Goal: Information Seeking & Learning: Learn about a topic

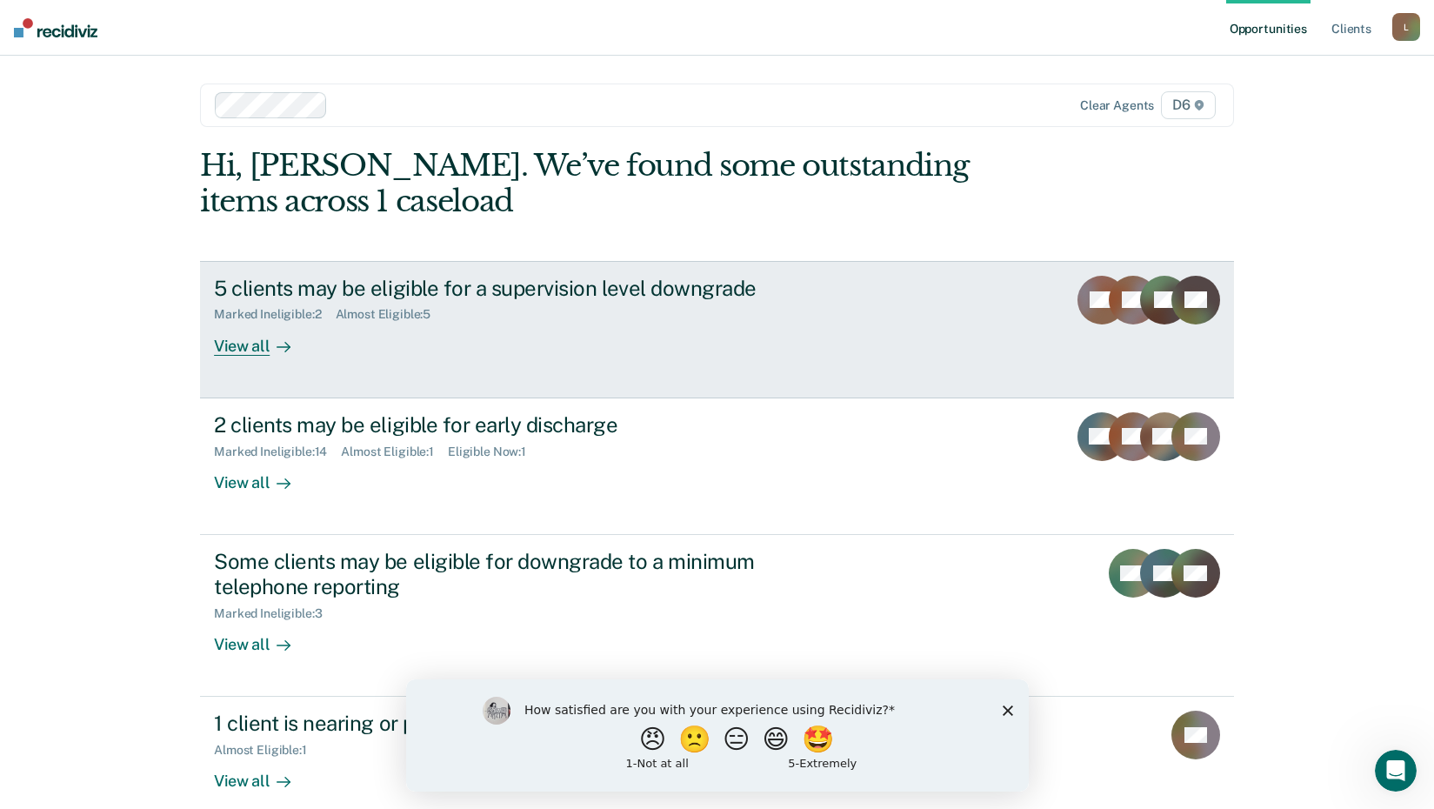
click at [274, 277] on div "5 clients may be eligible for a supervision level downgrade" at bounding box center [519, 288] width 611 height 25
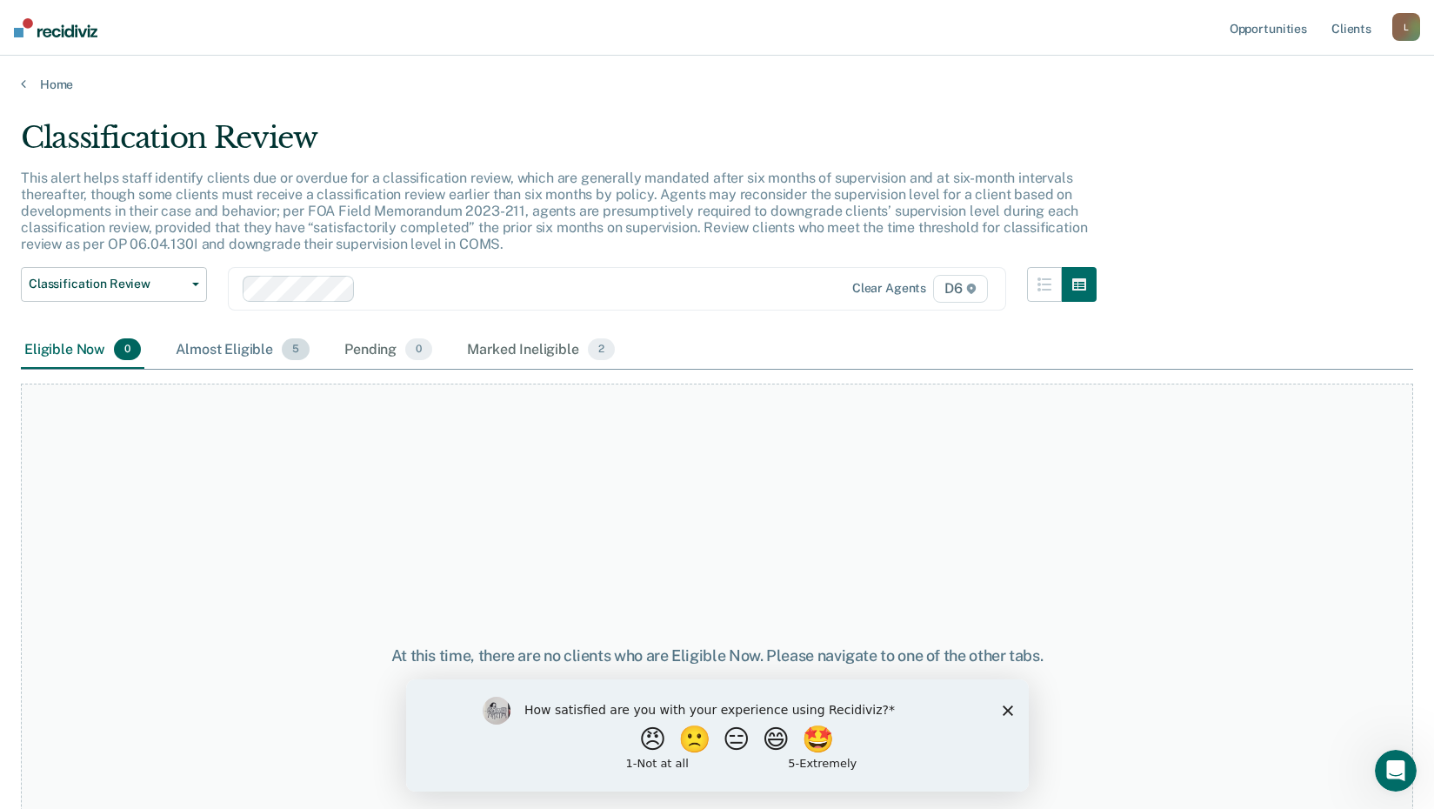
click at [239, 353] on div "Almost Eligible 5" at bounding box center [242, 350] width 141 height 38
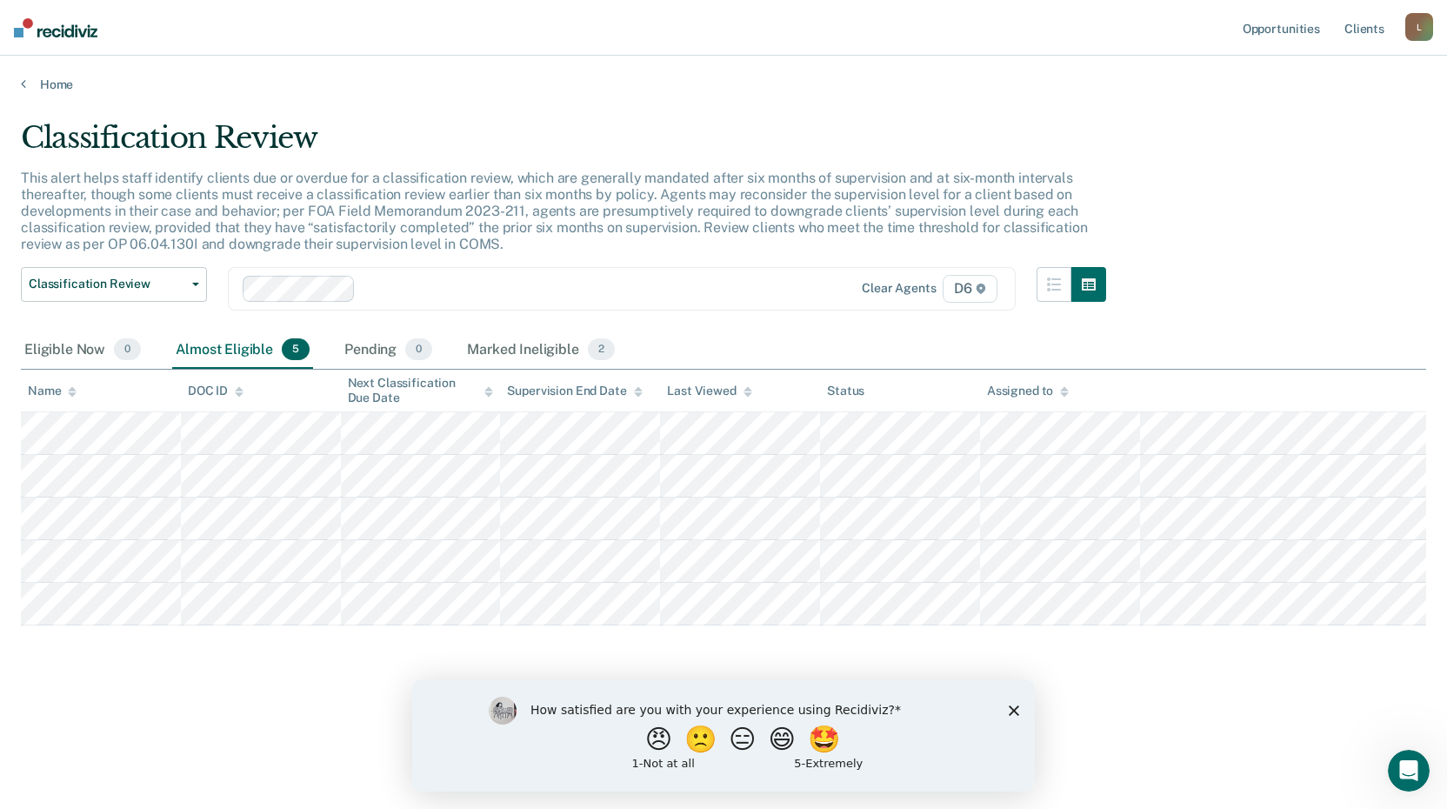
click at [1014, 708] on icon "Close survey" at bounding box center [1014, 710] width 10 height 10
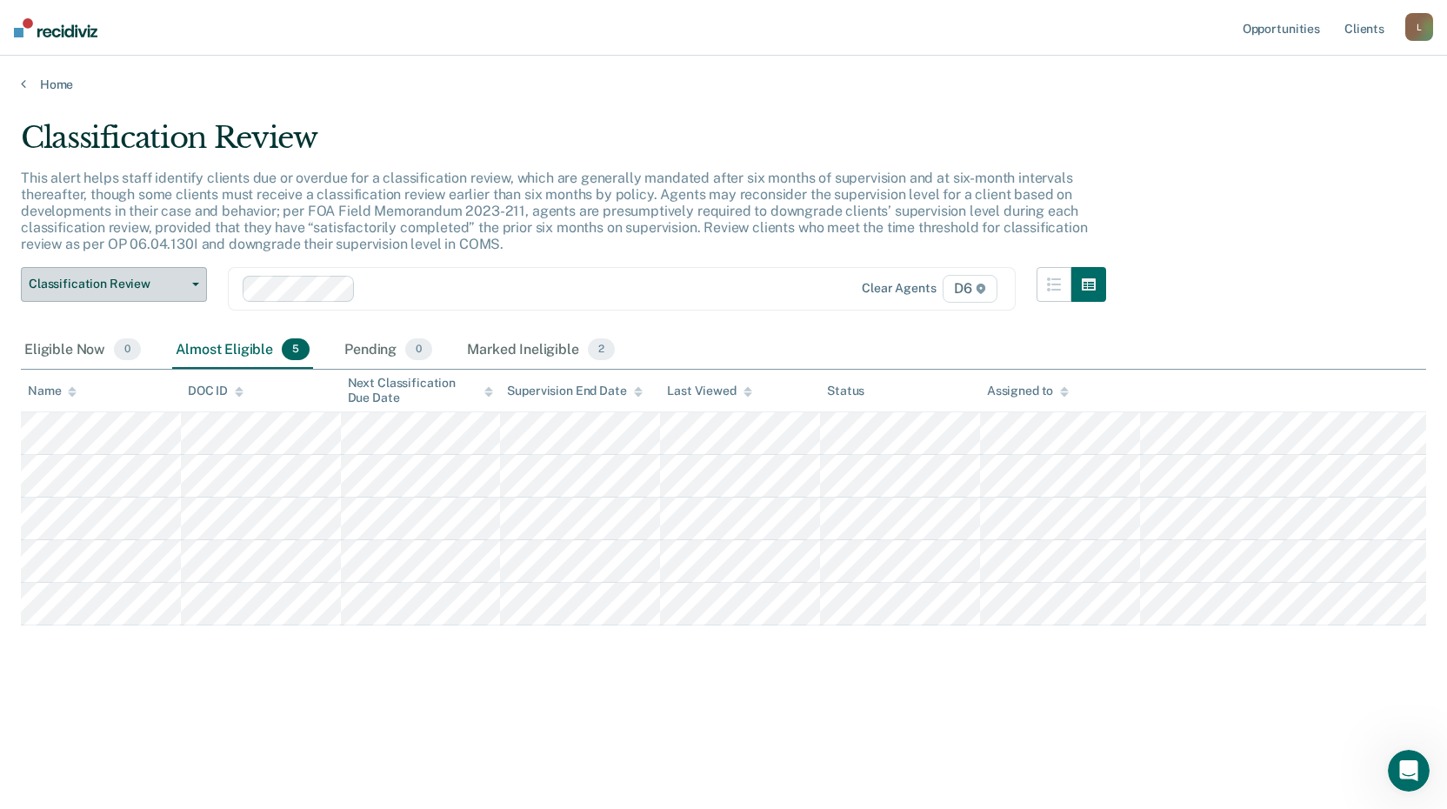
click at [157, 290] on span "Classification Review" at bounding box center [107, 284] width 157 height 15
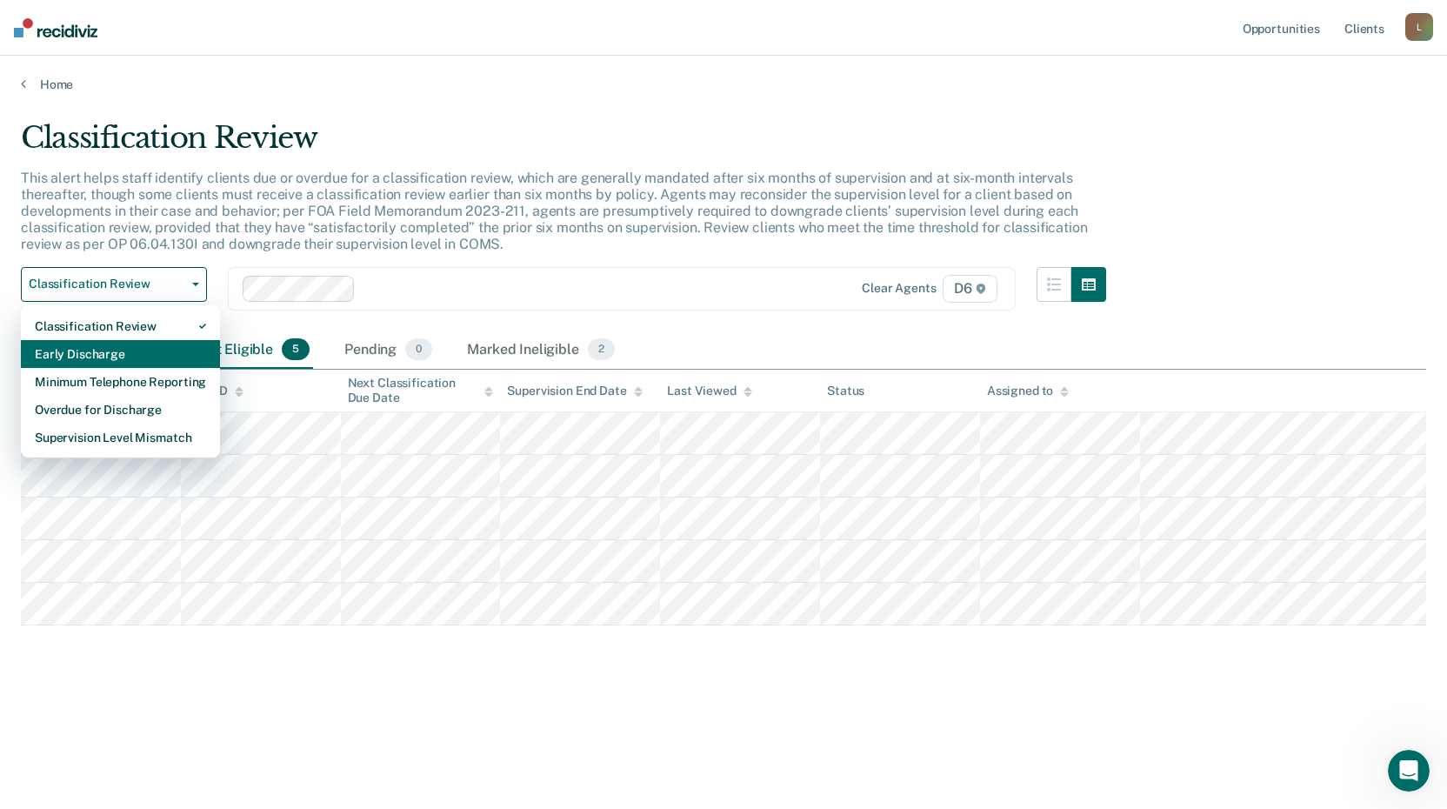
click at [138, 348] on div "Early Discharge" at bounding box center [120, 354] width 171 height 28
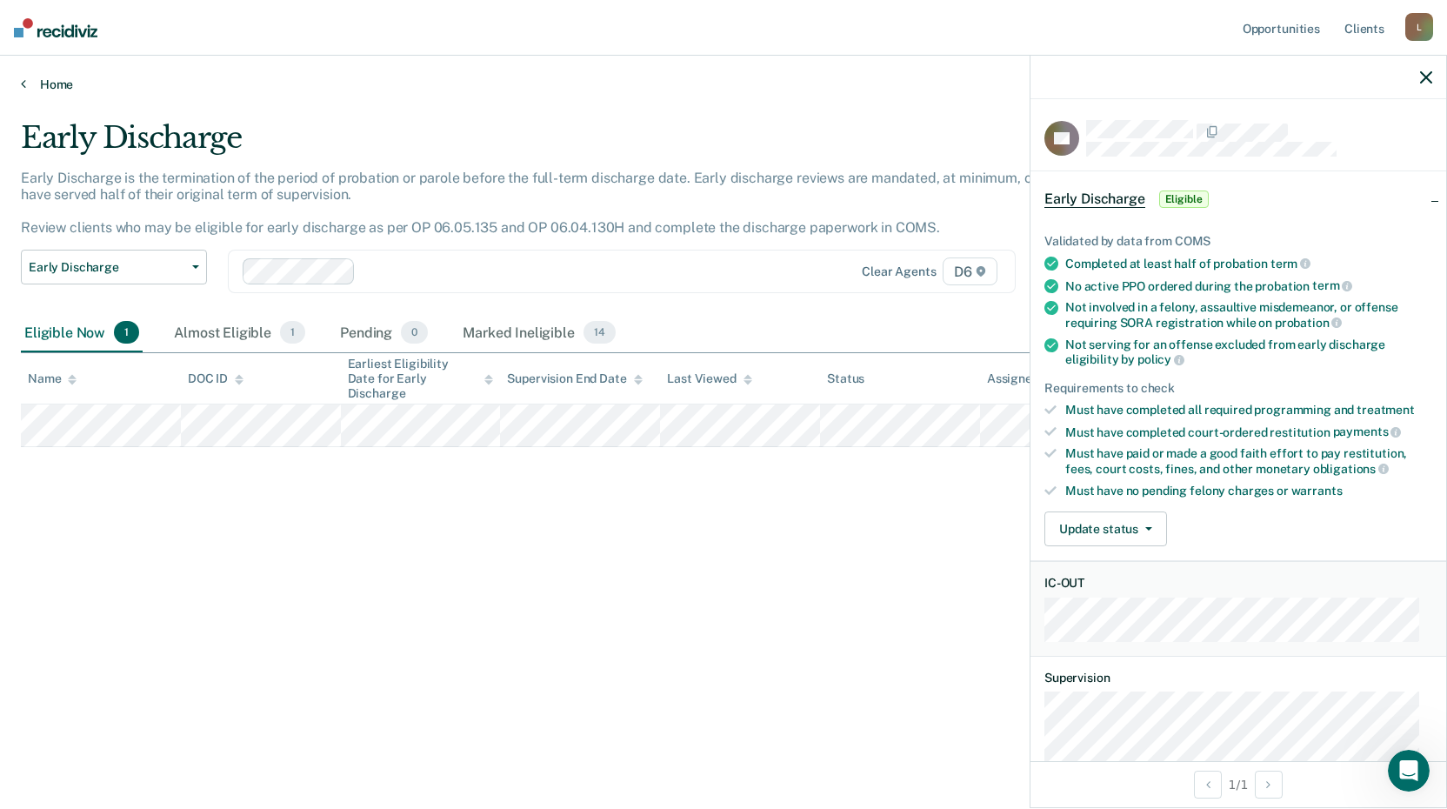
click at [57, 86] on link "Home" at bounding box center [724, 85] width 1406 height 16
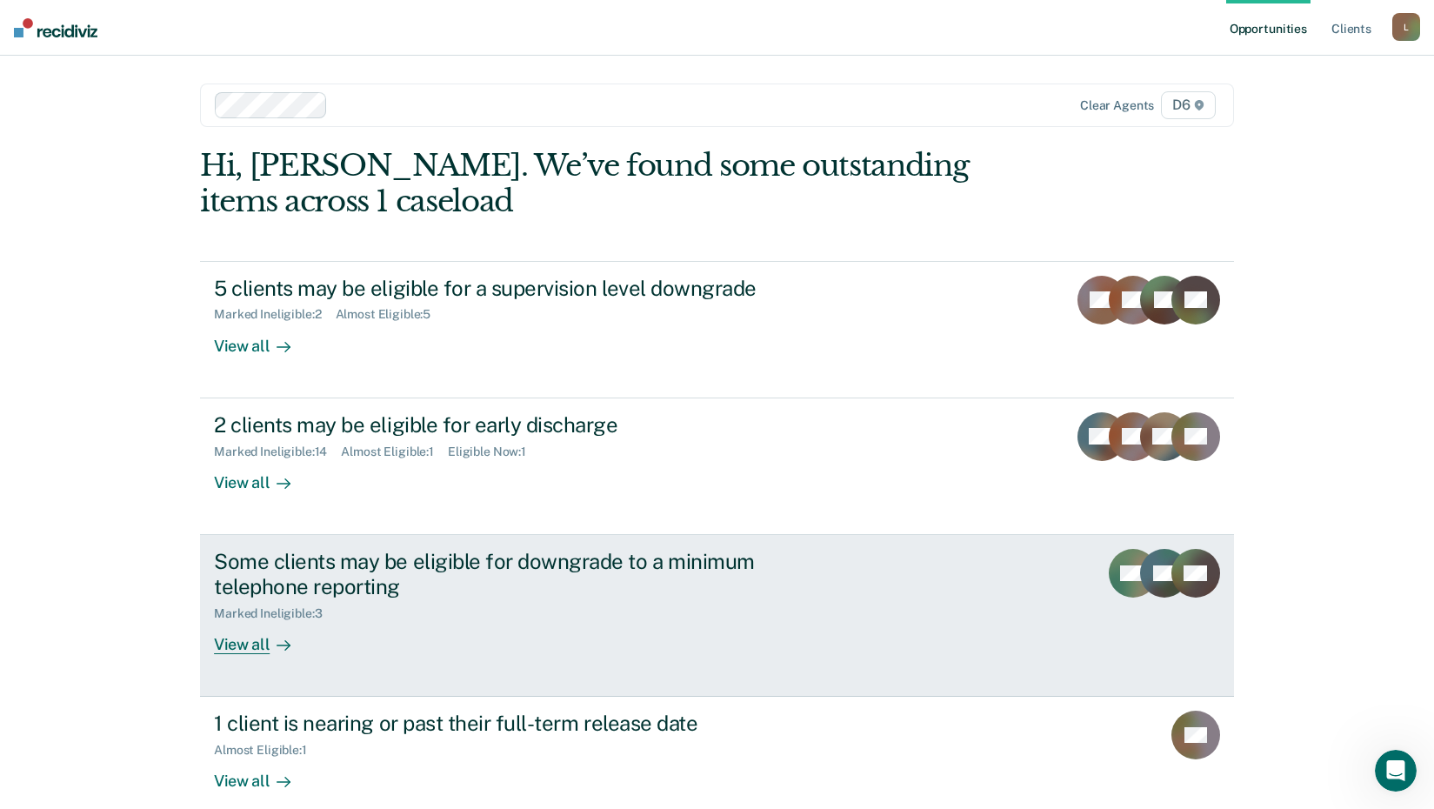
click at [292, 638] on div "View all" at bounding box center [262, 637] width 97 height 34
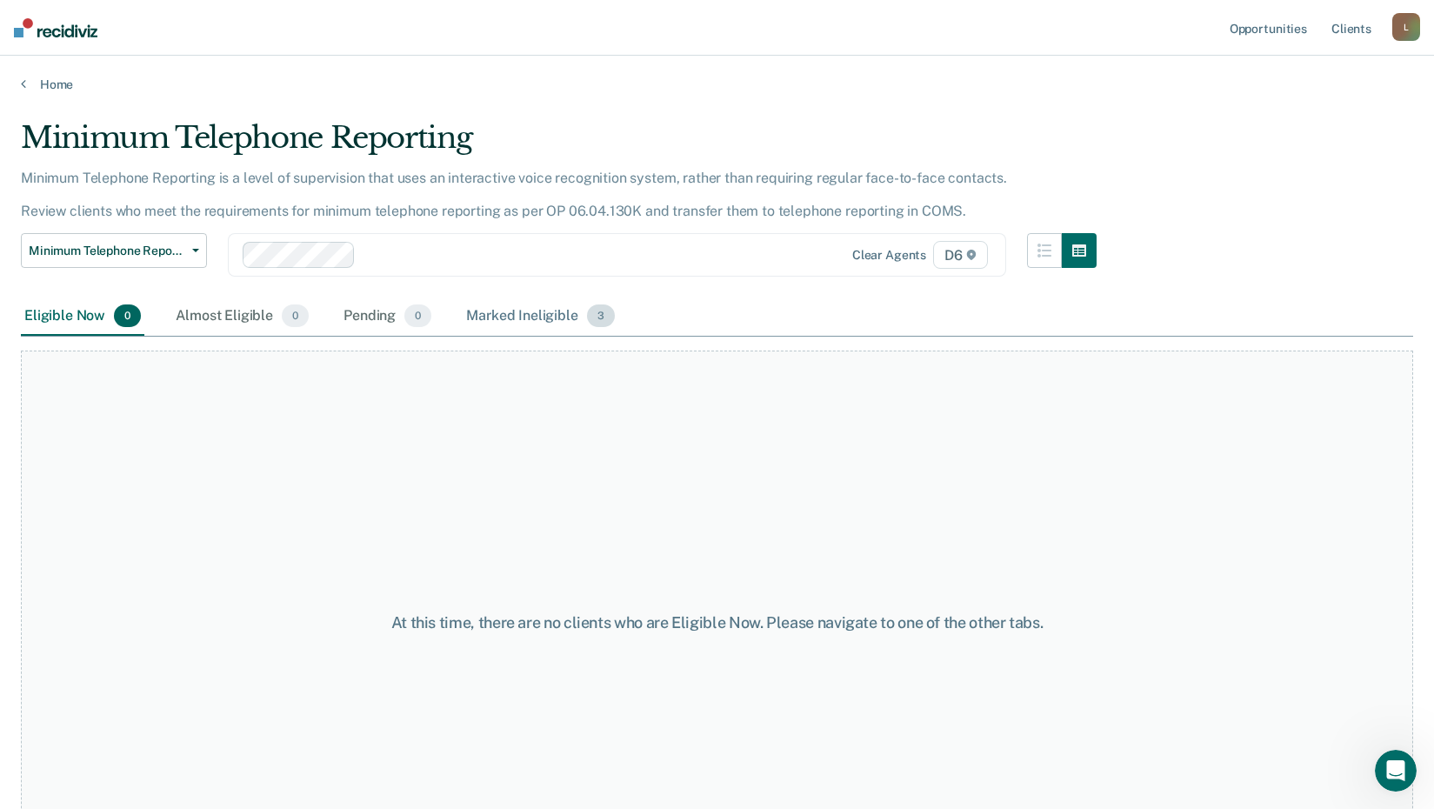
click at [479, 321] on div "Marked Ineligible 3" at bounding box center [541, 316] width 156 height 38
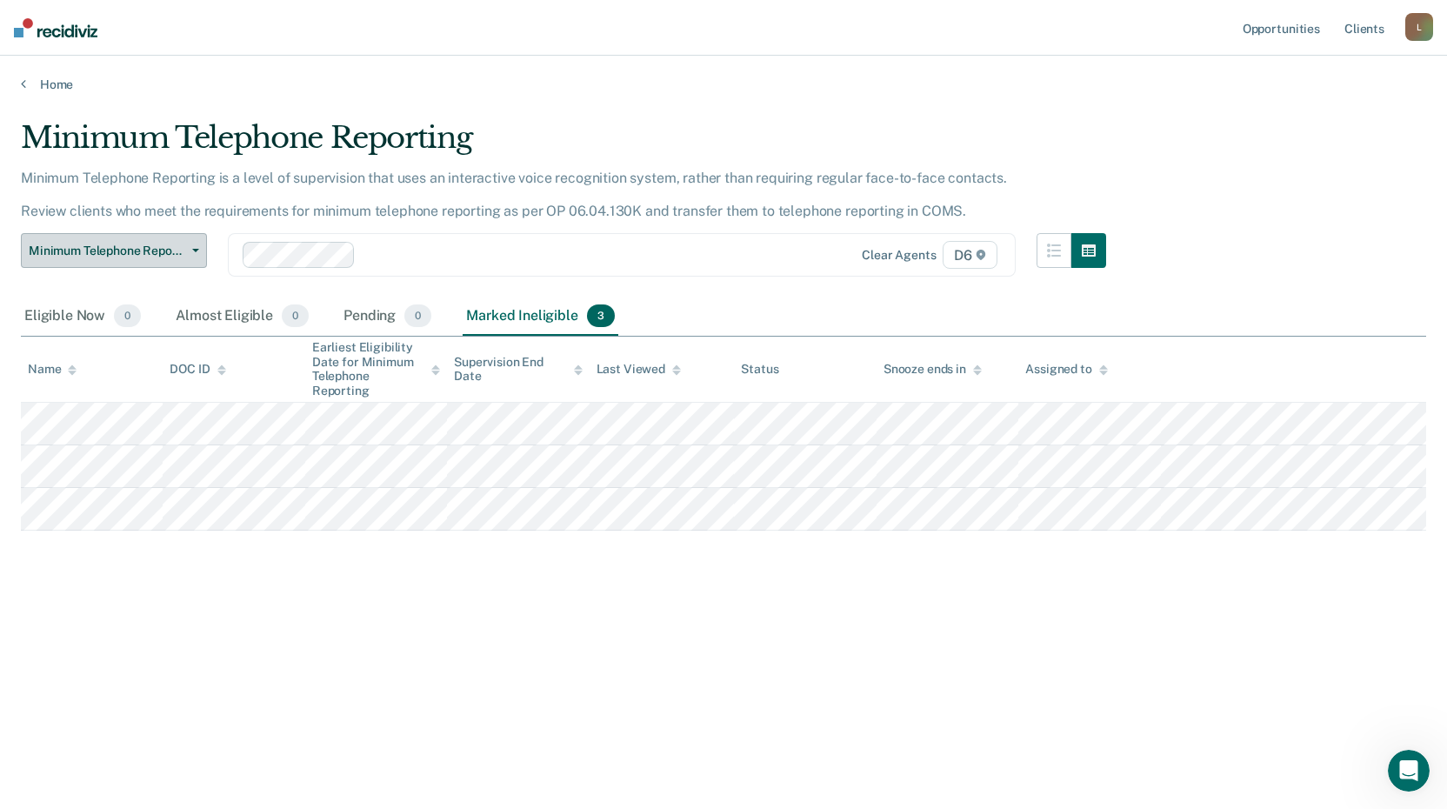
click at [144, 240] on button "Minimum Telephone Reporting" at bounding box center [114, 250] width 186 height 35
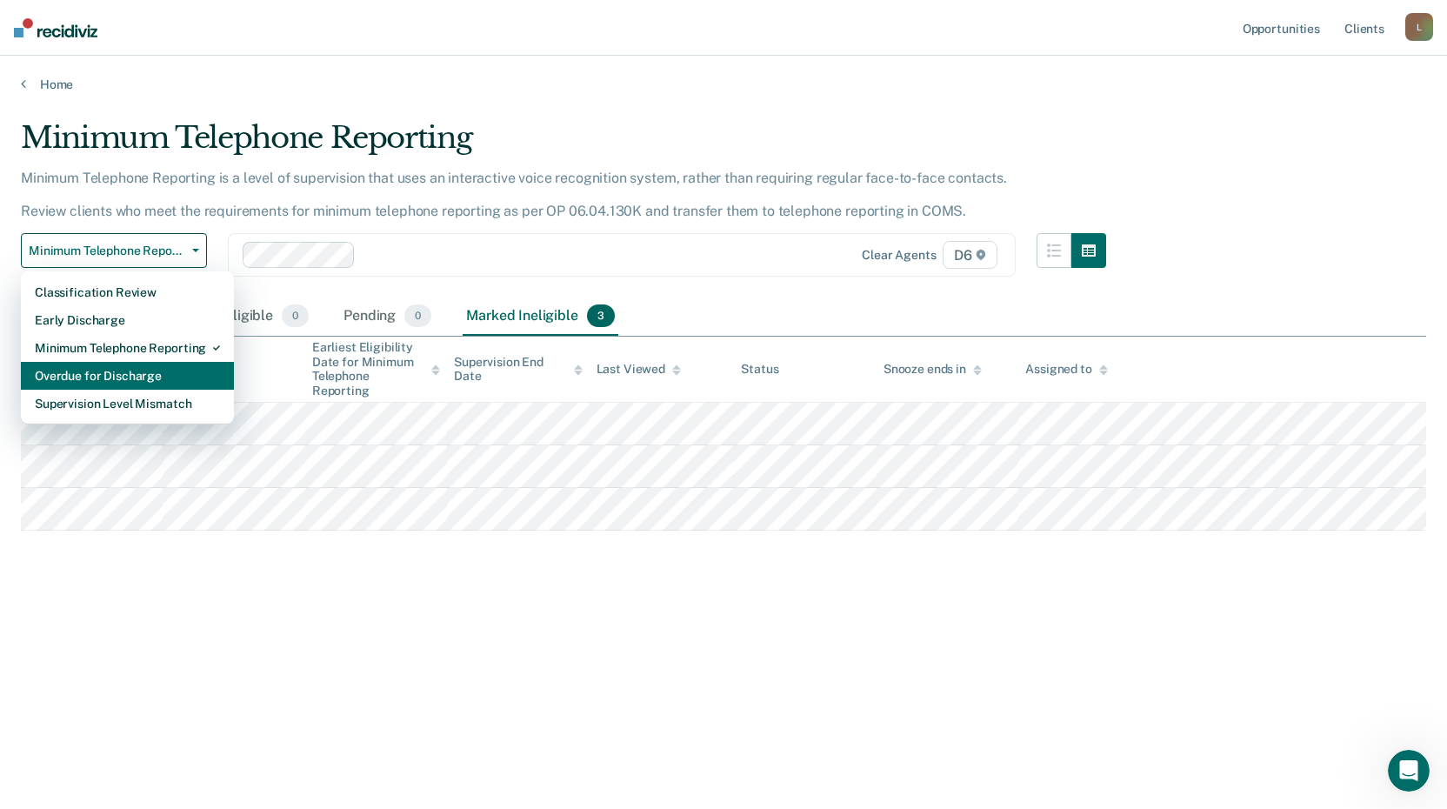
click at [153, 372] on div "Overdue for Discharge" at bounding box center [127, 376] width 185 height 28
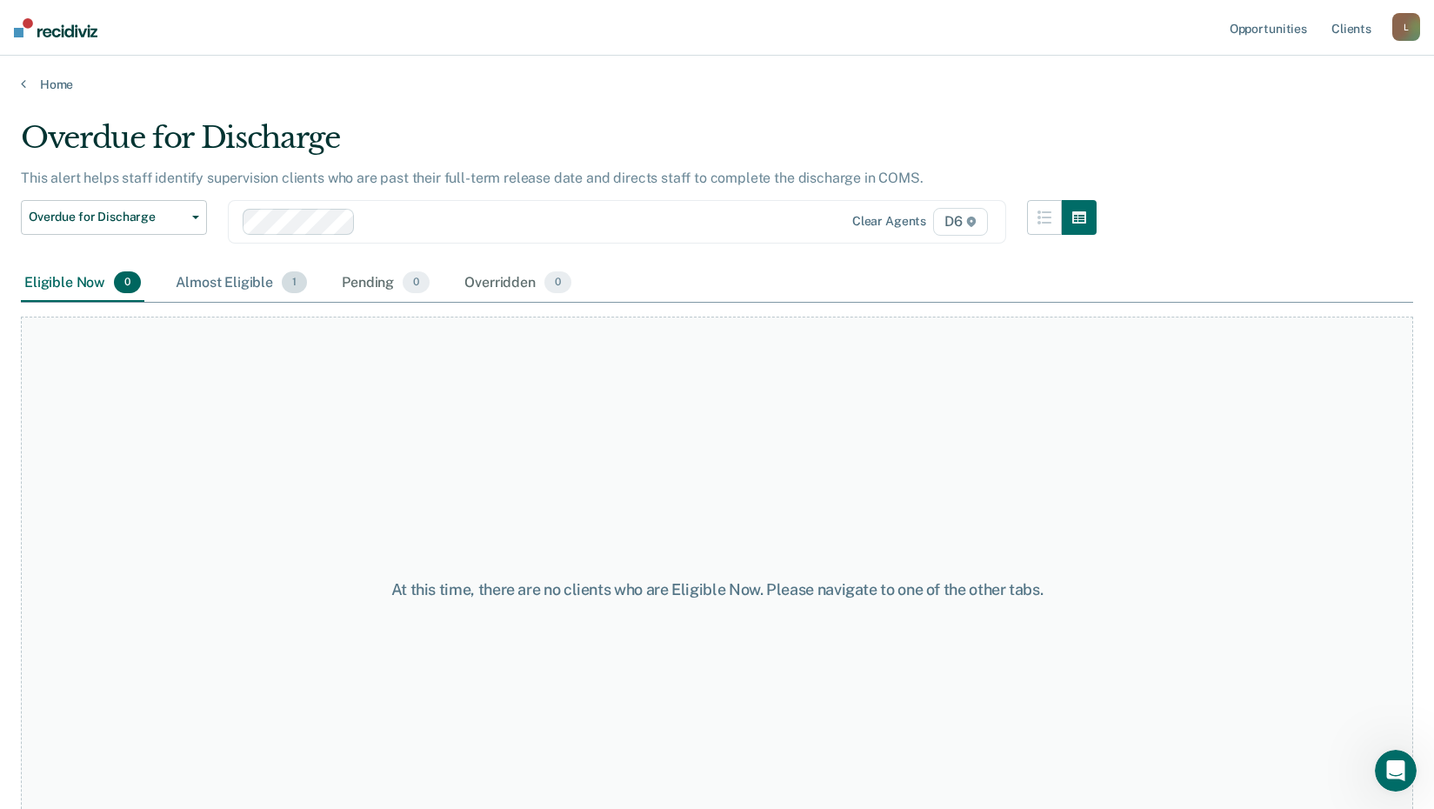
click at [242, 285] on div "Almost Eligible 1" at bounding box center [241, 283] width 138 height 38
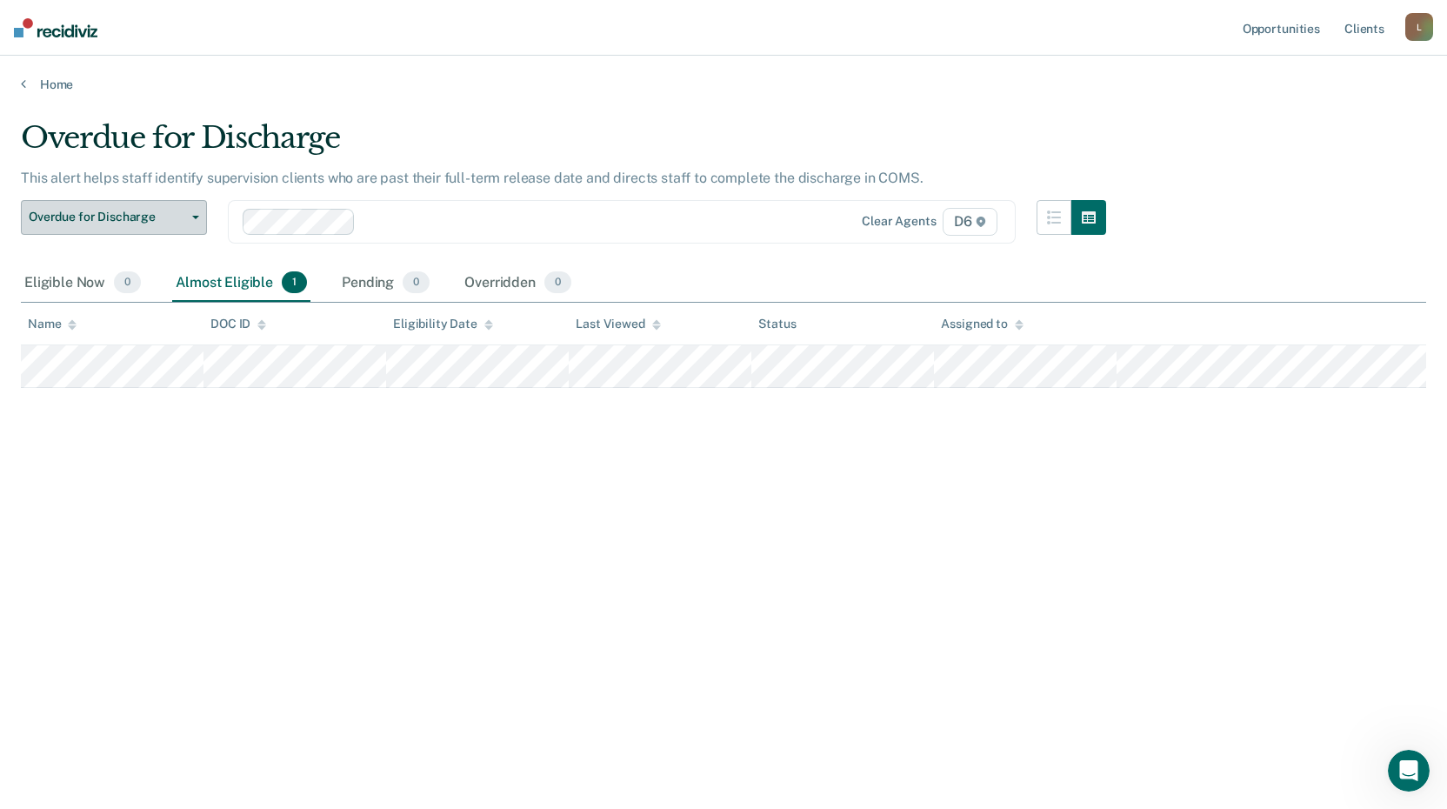
click at [92, 208] on button "Overdue for Discharge" at bounding box center [114, 217] width 186 height 35
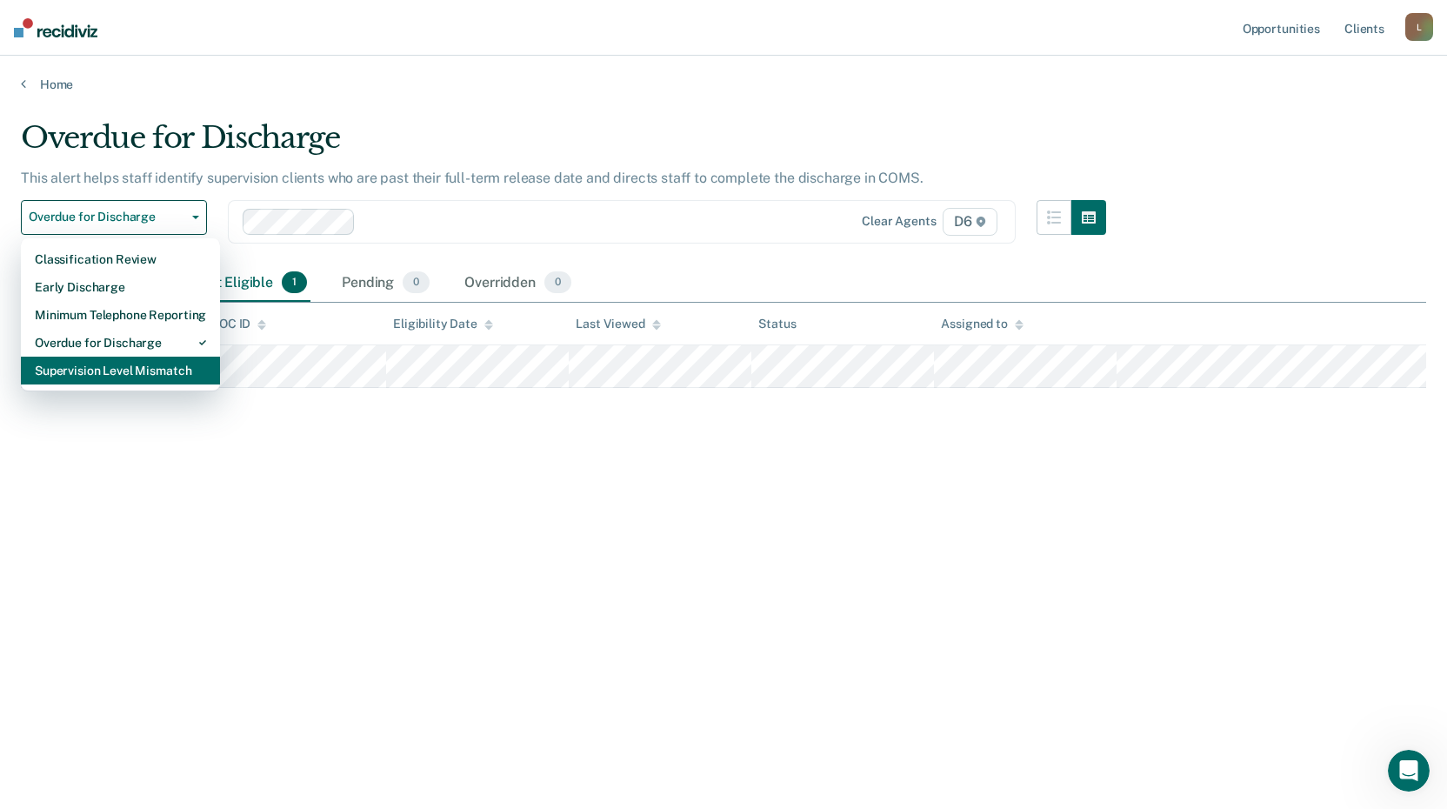
click at [86, 373] on div "Supervision Level Mismatch" at bounding box center [120, 371] width 171 height 28
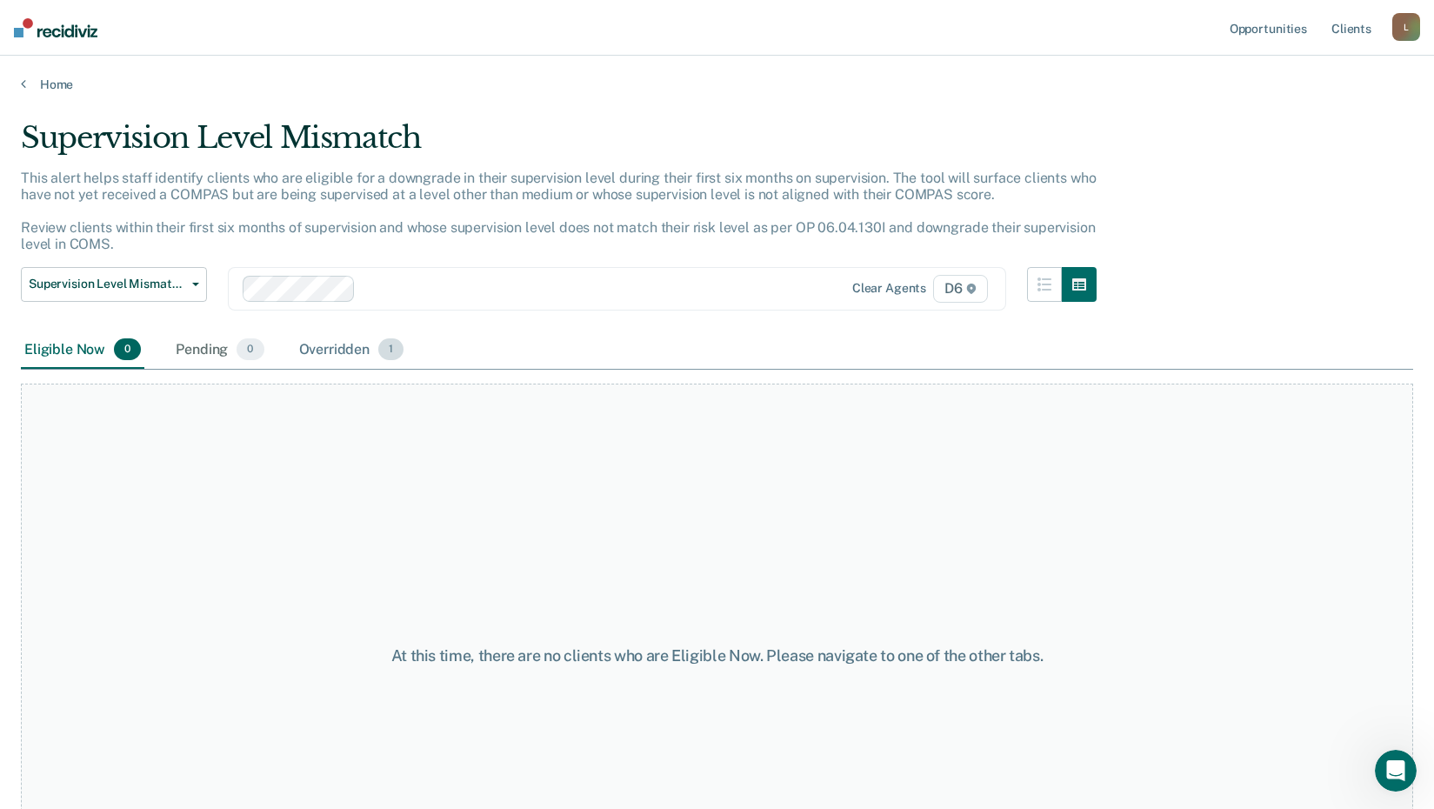
click at [330, 344] on div "Overridden 1" at bounding box center [352, 350] width 112 height 38
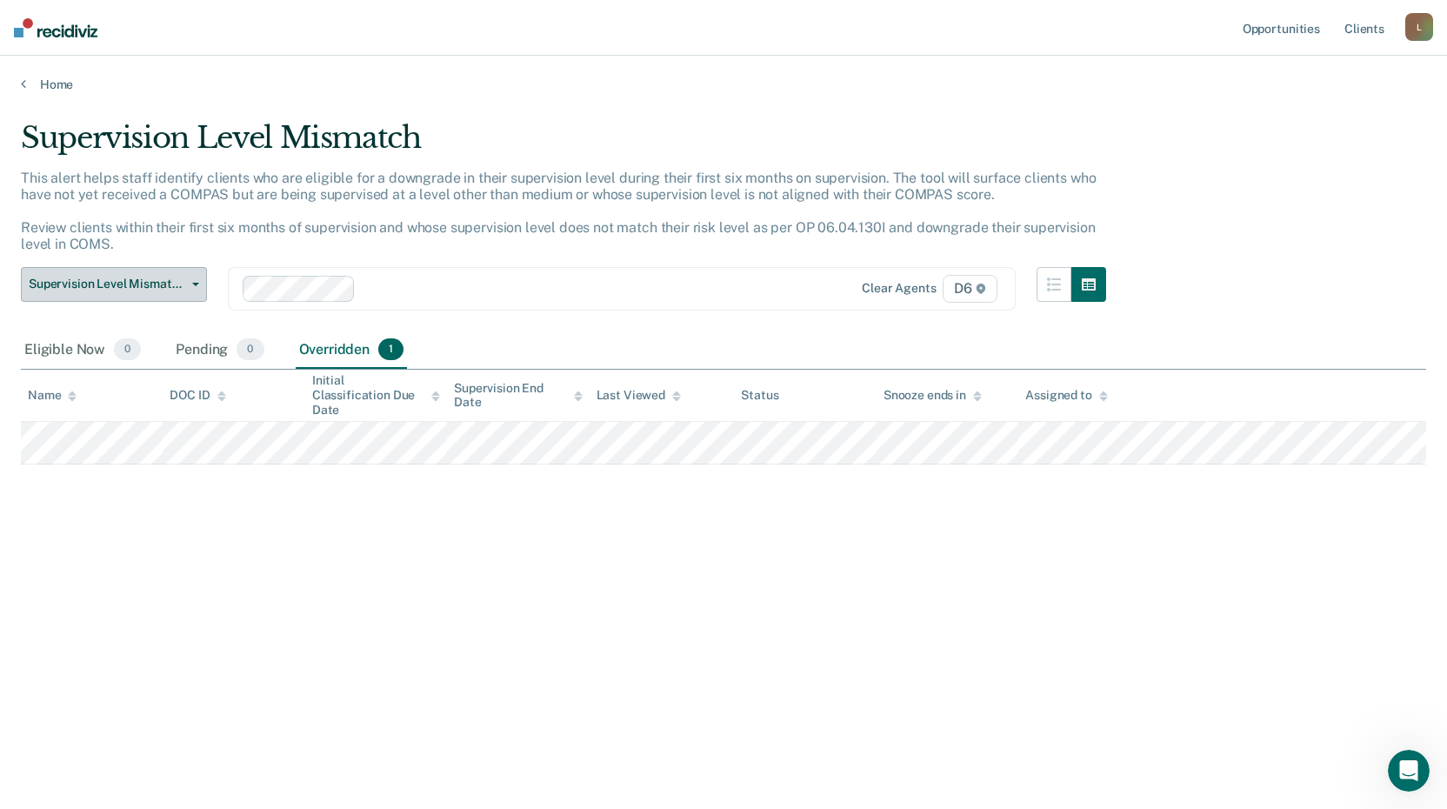
click at [113, 282] on span "Supervision Level Mismatch" at bounding box center [107, 284] width 157 height 15
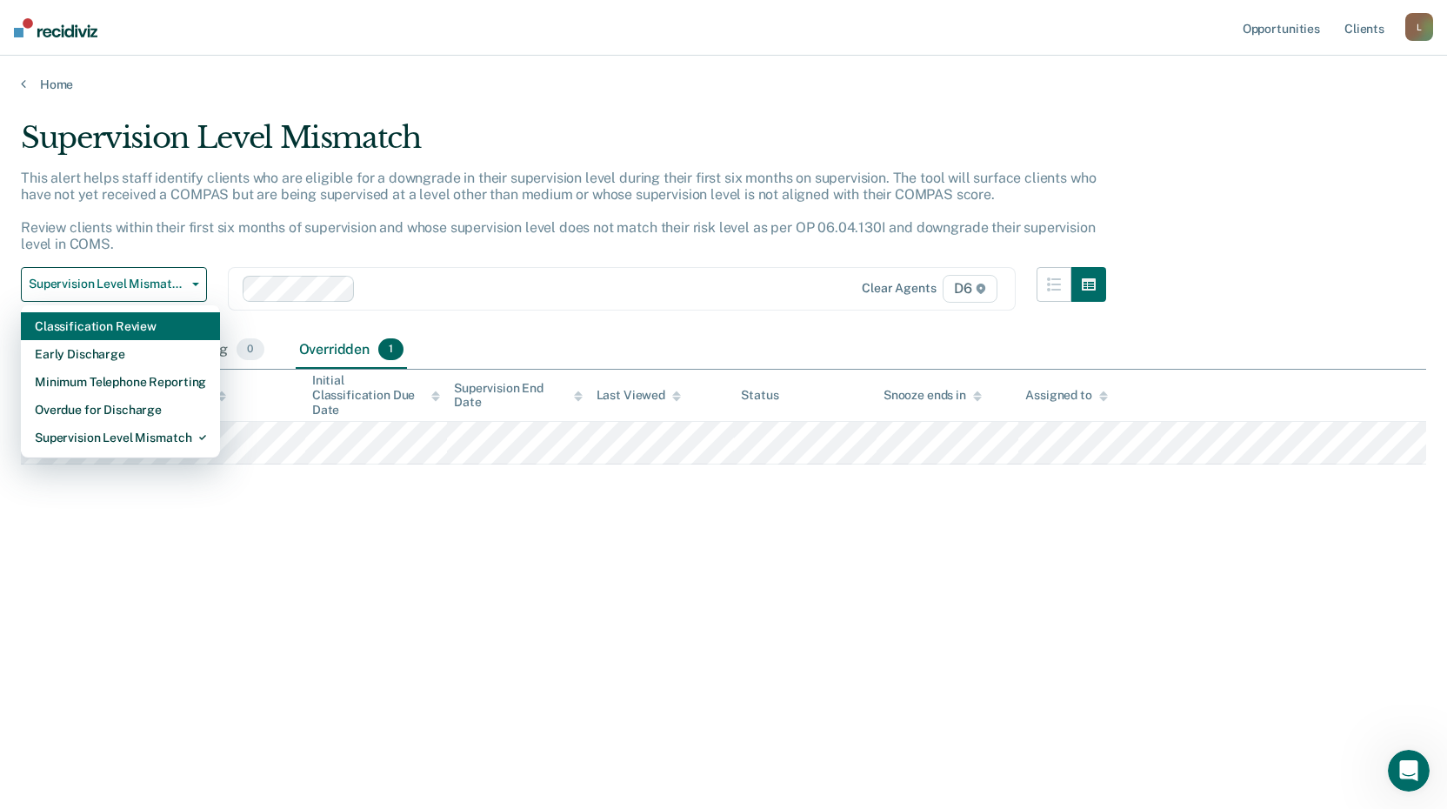
click at [115, 322] on div "Classification Review" at bounding box center [120, 326] width 171 height 28
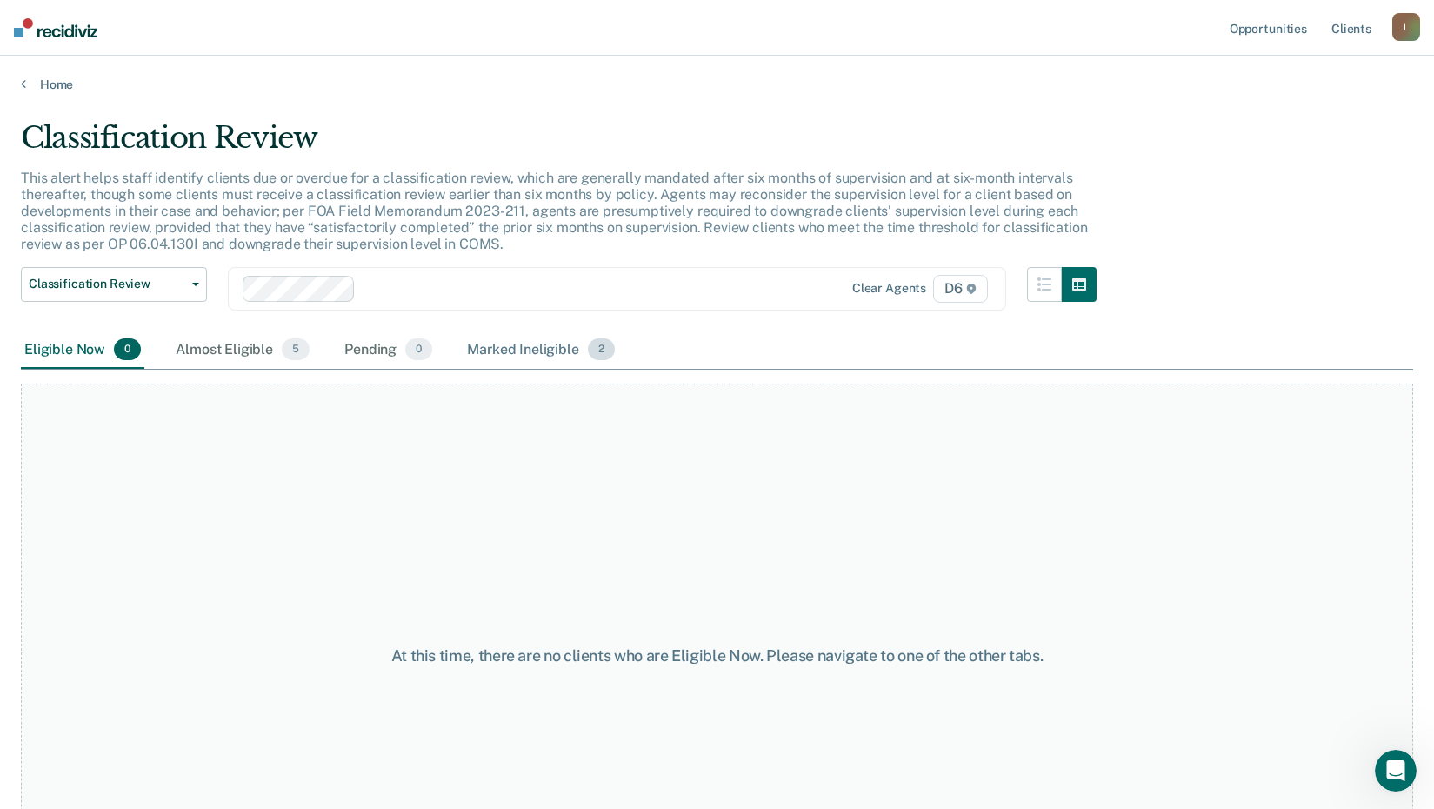
click at [532, 346] on div "Marked Ineligible 2" at bounding box center [541, 350] width 155 height 38
